Goal: Task Accomplishment & Management: Manage account settings

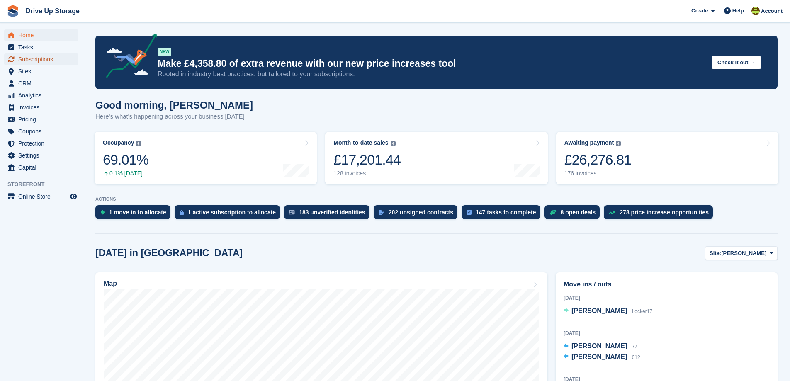
click at [33, 60] on span "Subscriptions" at bounding box center [43, 60] width 50 height 12
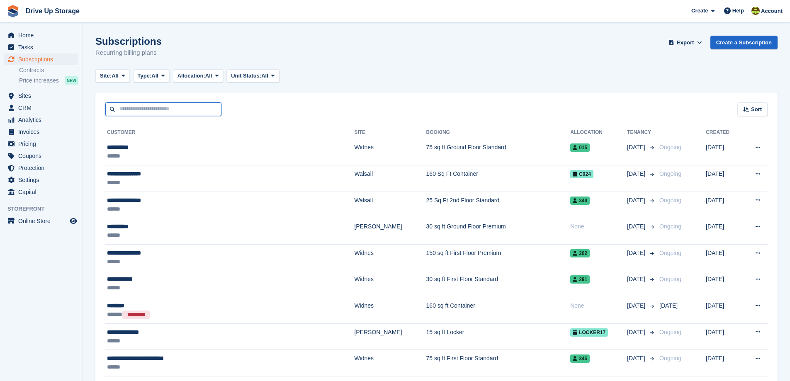
click at [164, 108] on input "text" at bounding box center [163, 109] width 116 height 14
type input "******"
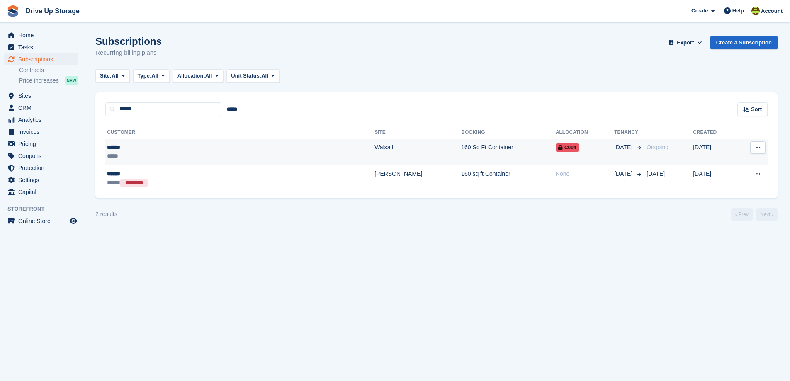
click at [226, 150] on div "******" at bounding box center [180, 147] width 146 height 9
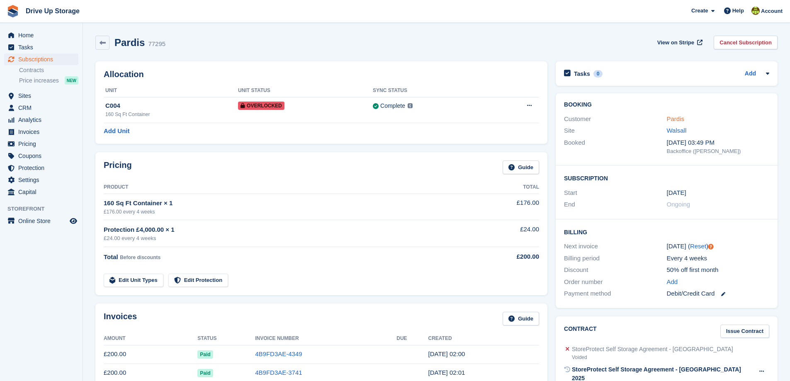
click at [672, 121] on link "Pardis" at bounding box center [676, 118] width 18 height 7
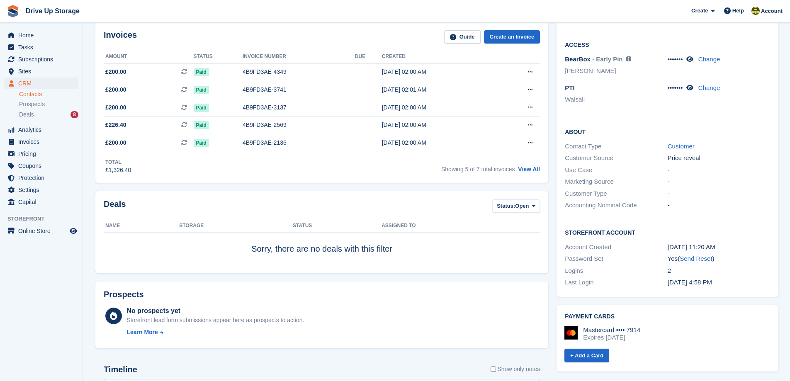
scroll to position [166, 0]
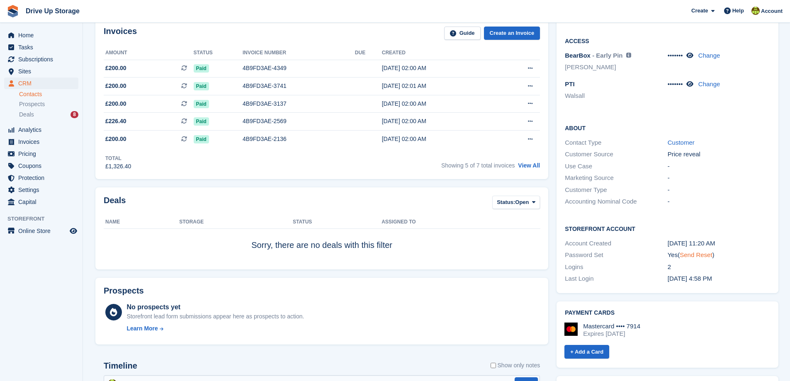
click at [690, 251] on link "Send Reset" at bounding box center [696, 254] width 32 height 7
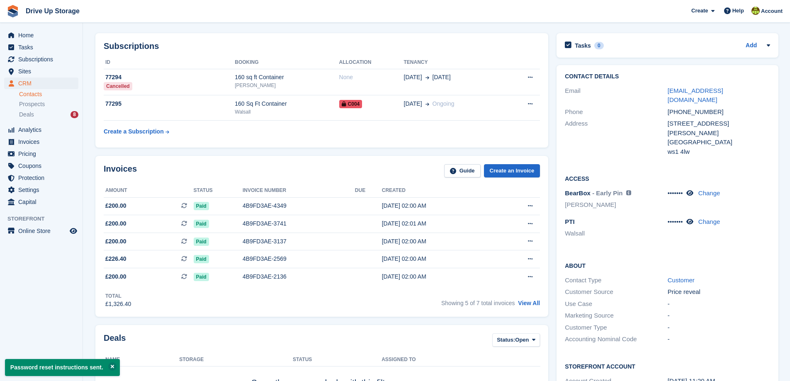
scroll to position [0, 0]
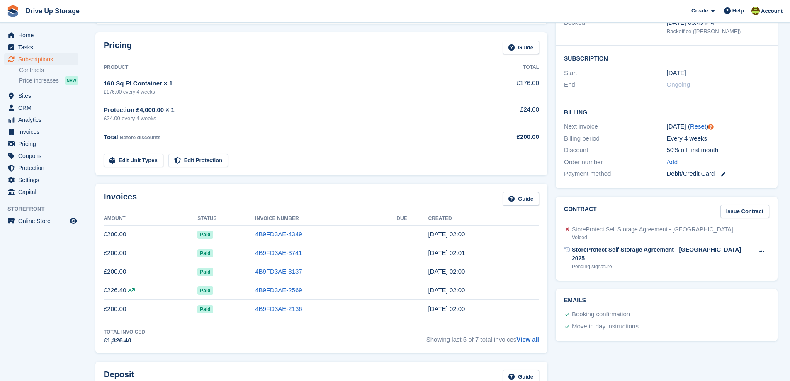
scroll to position [124, 0]
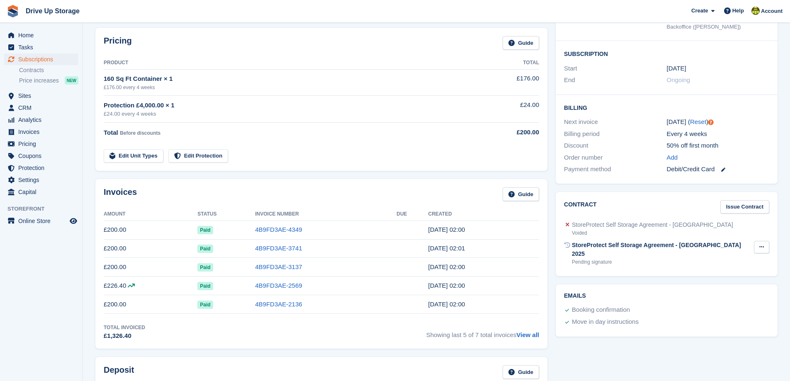
click at [763, 247] on icon at bounding box center [762, 246] width 5 height 5
click at [710, 275] on p "Send reminder" at bounding box center [730, 274] width 72 height 11
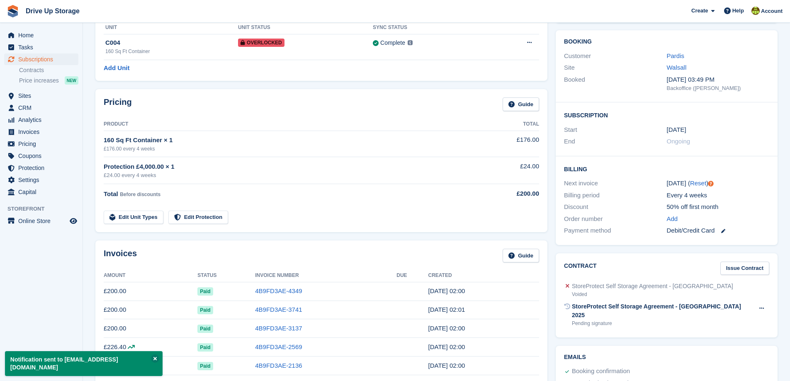
scroll to position [41, 0]
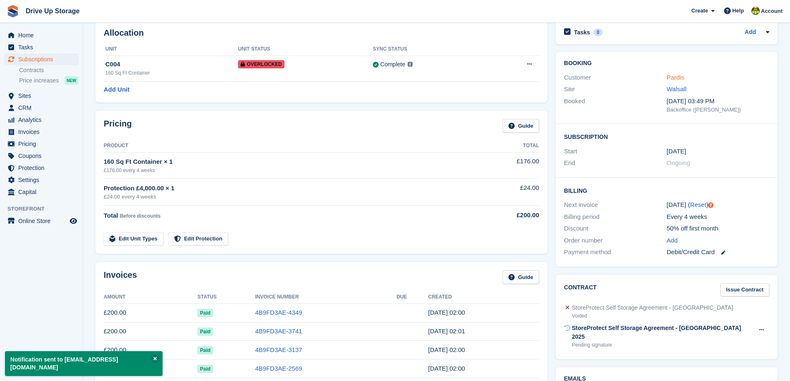
click at [675, 76] on link "Pardis" at bounding box center [676, 77] width 18 height 7
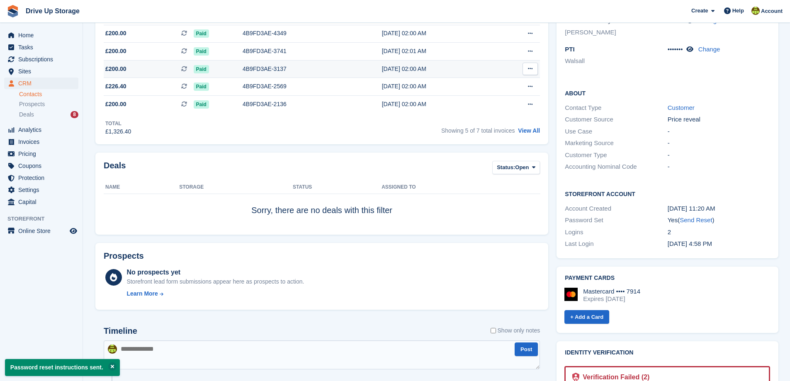
scroll to position [249, 0]
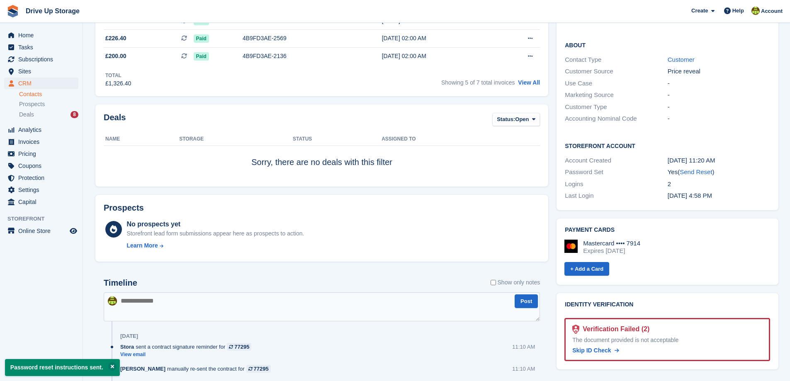
click at [133, 302] on textarea at bounding box center [322, 307] width 436 height 29
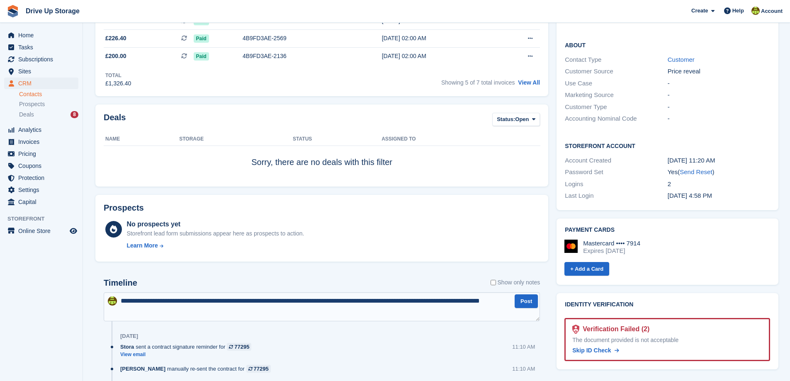
type textarea "**********"
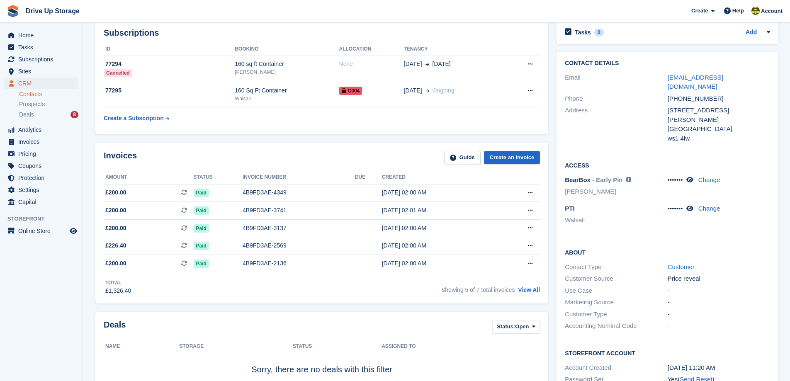
scroll to position [0, 0]
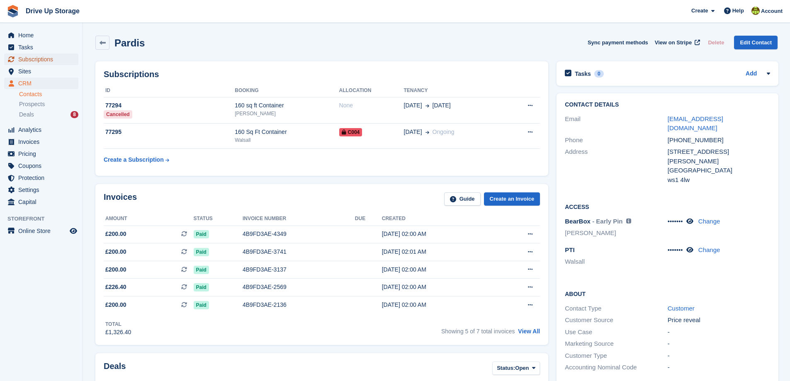
click at [32, 59] on span "Subscriptions" at bounding box center [43, 60] width 50 height 12
